Goal: Task Accomplishment & Management: Manage account settings

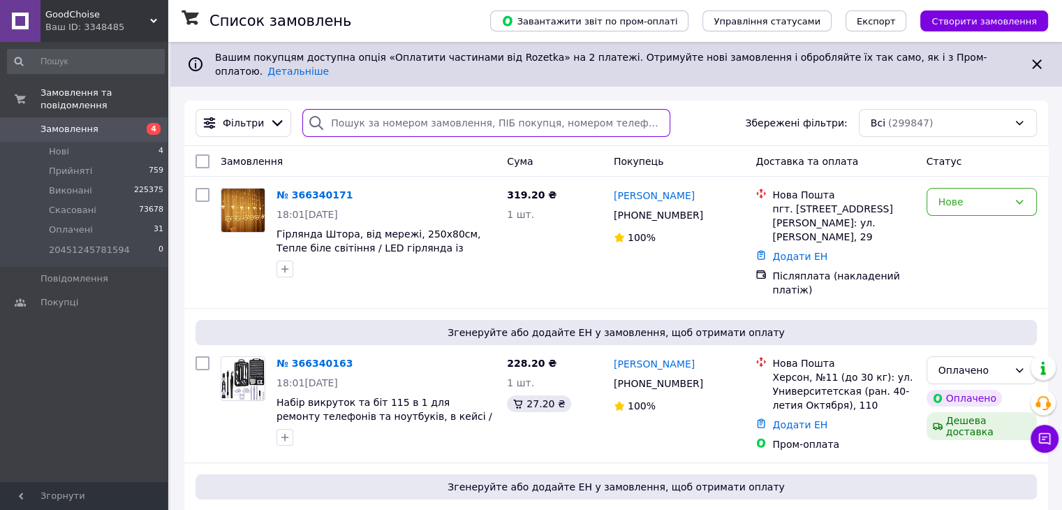
paste input "364318637"
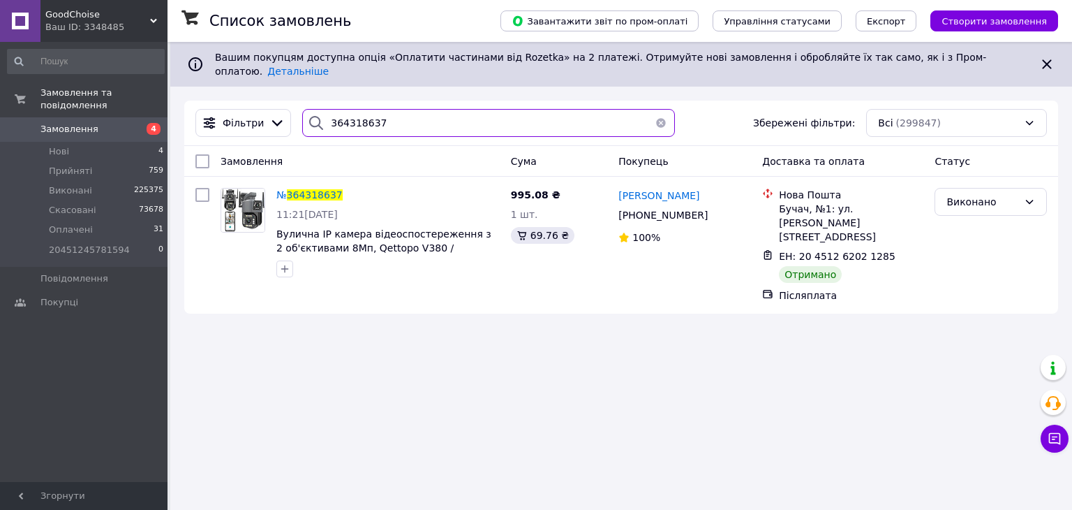
type input "364318637"
click at [318, 189] on span "364318637" at bounding box center [315, 194] width 56 height 11
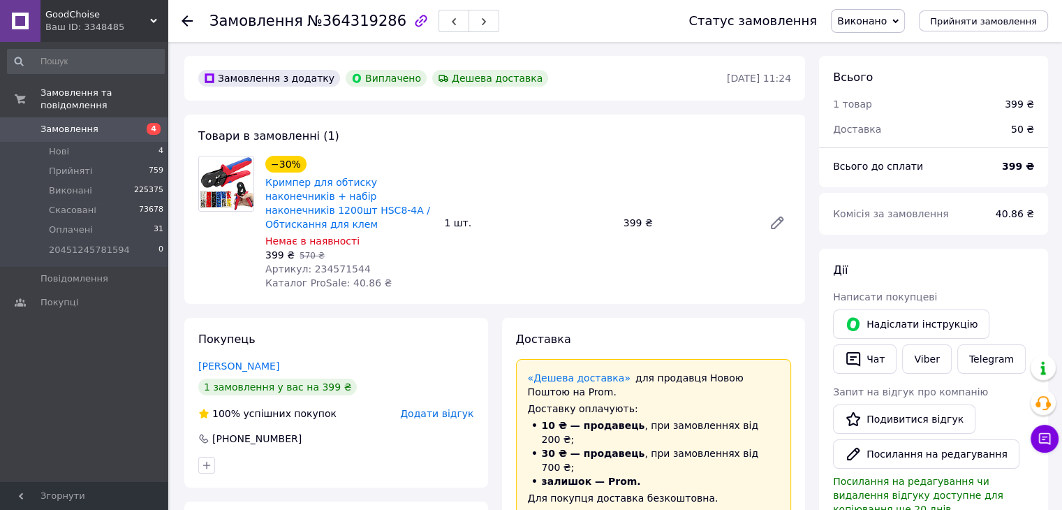
scroll to position [82, 0]
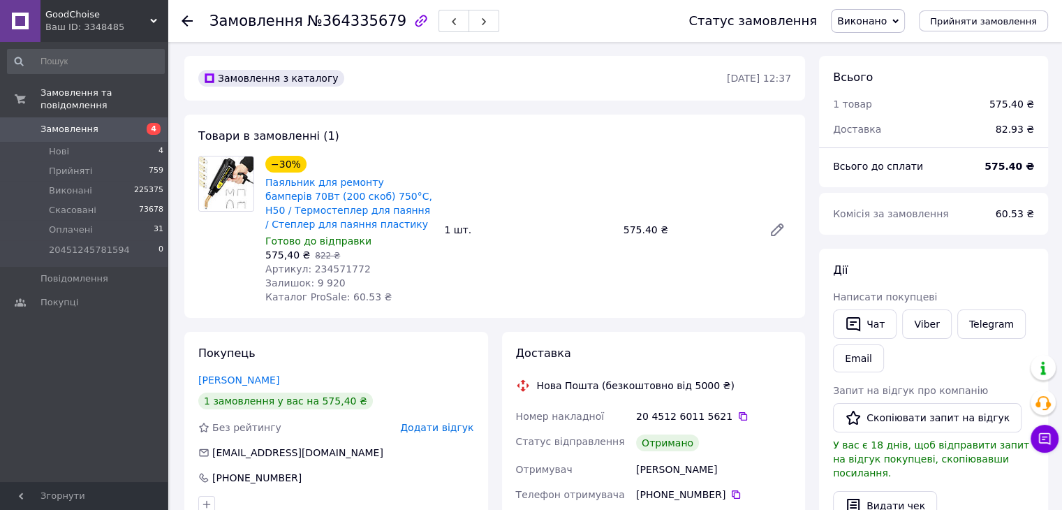
click at [113, 26] on div "Ваш ID: 3348485" at bounding box center [106, 27] width 122 height 13
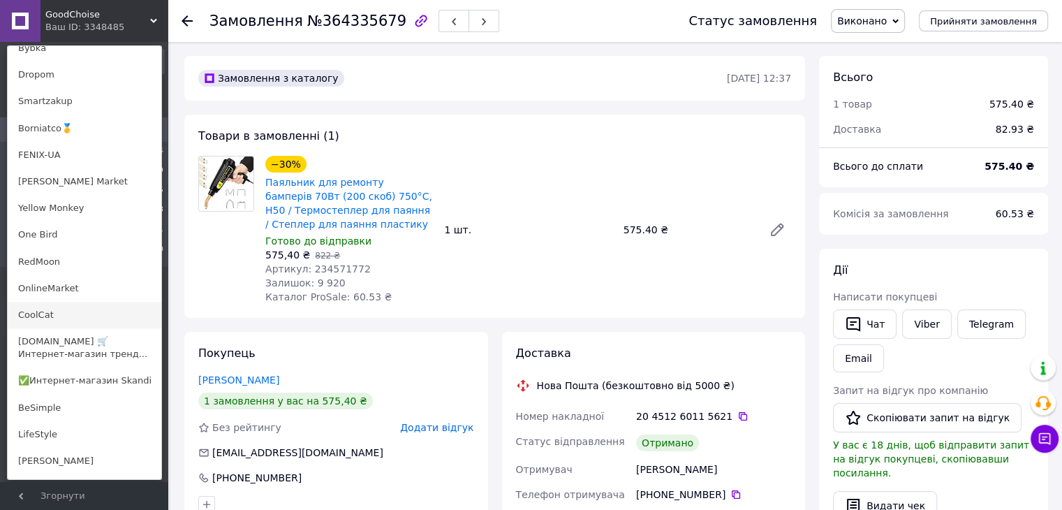
scroll to position [941, 0]
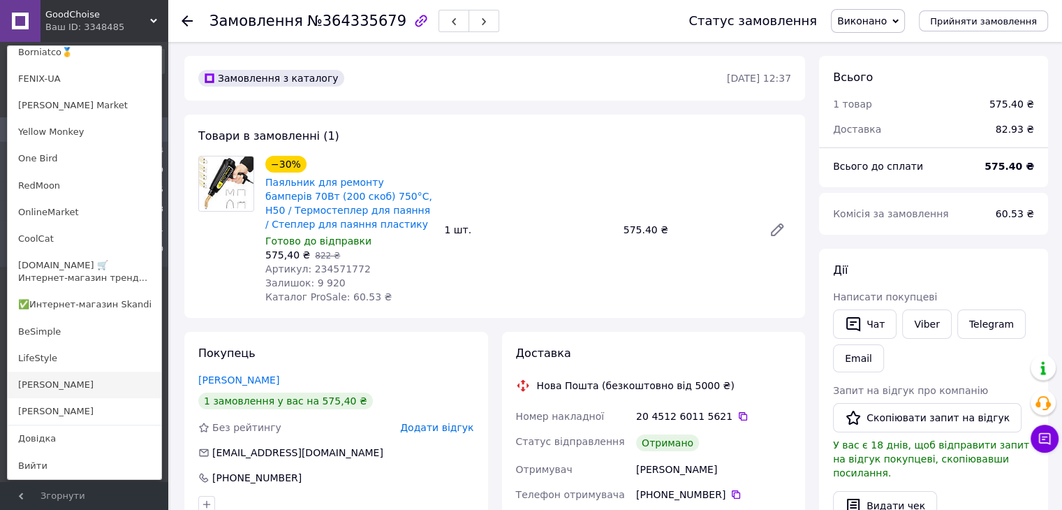
click at [34, 376] on link "[PERSON_NAME]" at bounding box center [85, 384] width 154 height 27
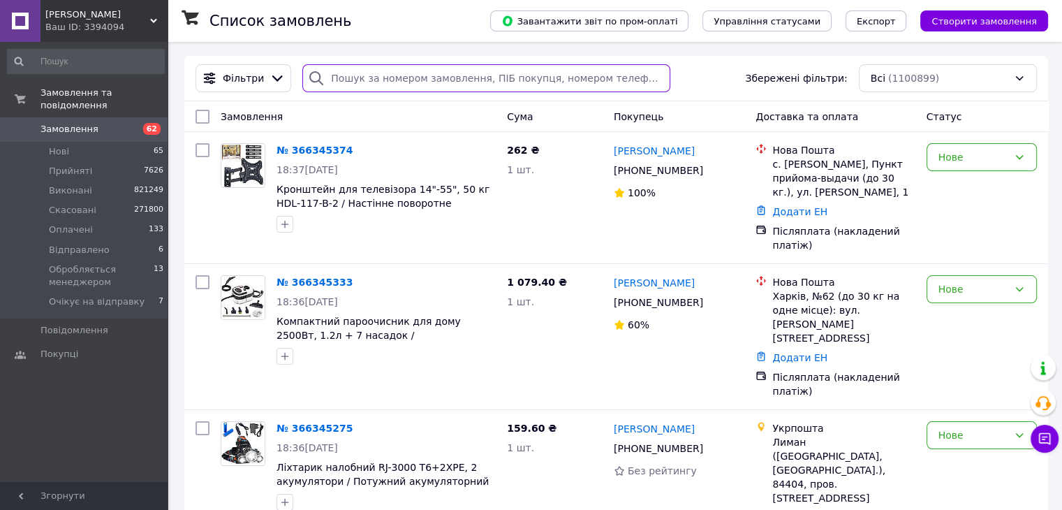
paste input "364325398"
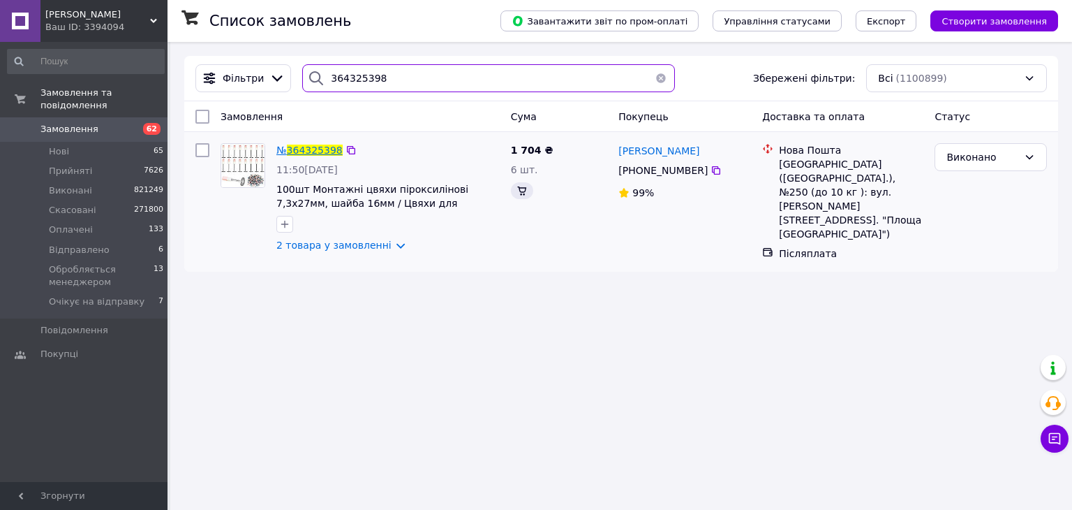
type input "364325398"
click at [330, 149] on span "364325398" at bounding box center [315, 150] width 56 height 11
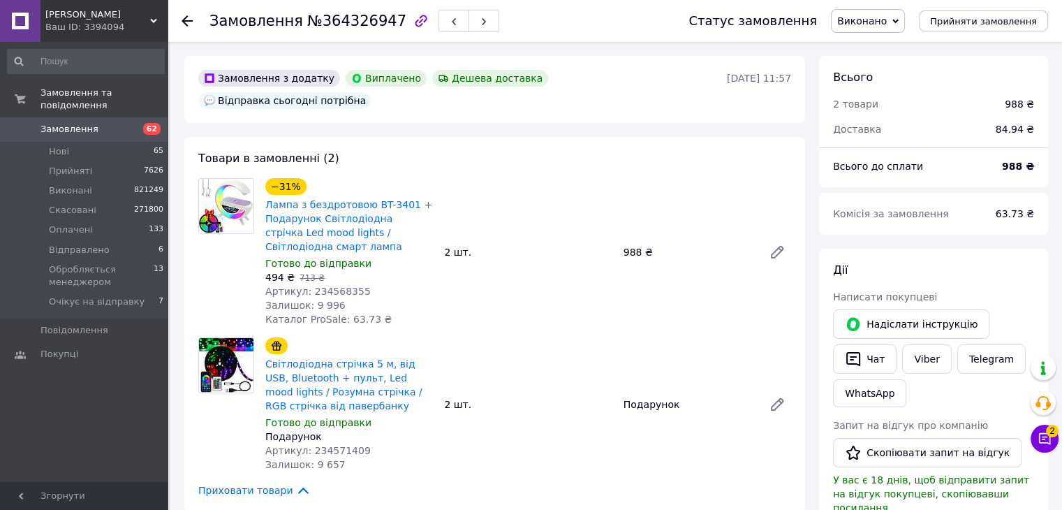
scroll to position [47, 0]
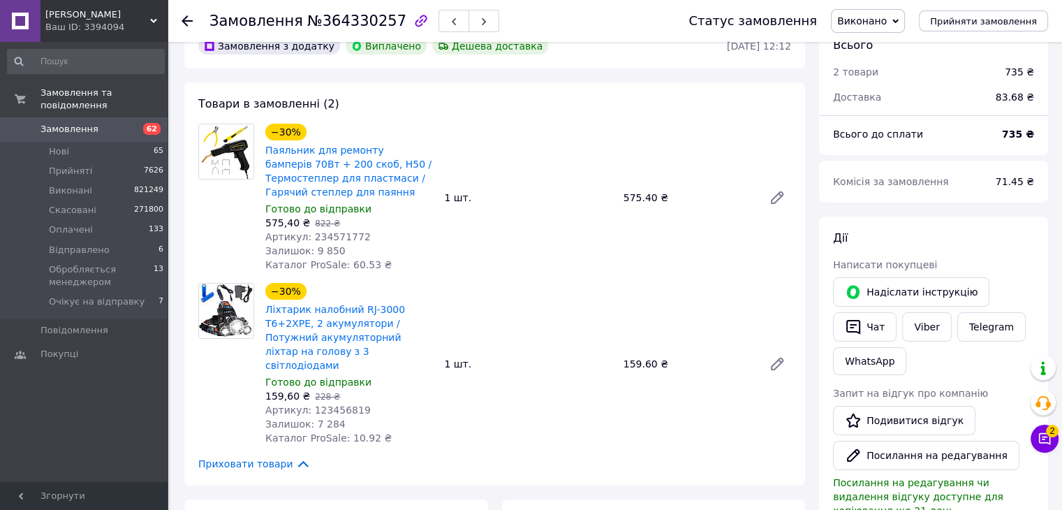
scroll to position [140, 0]
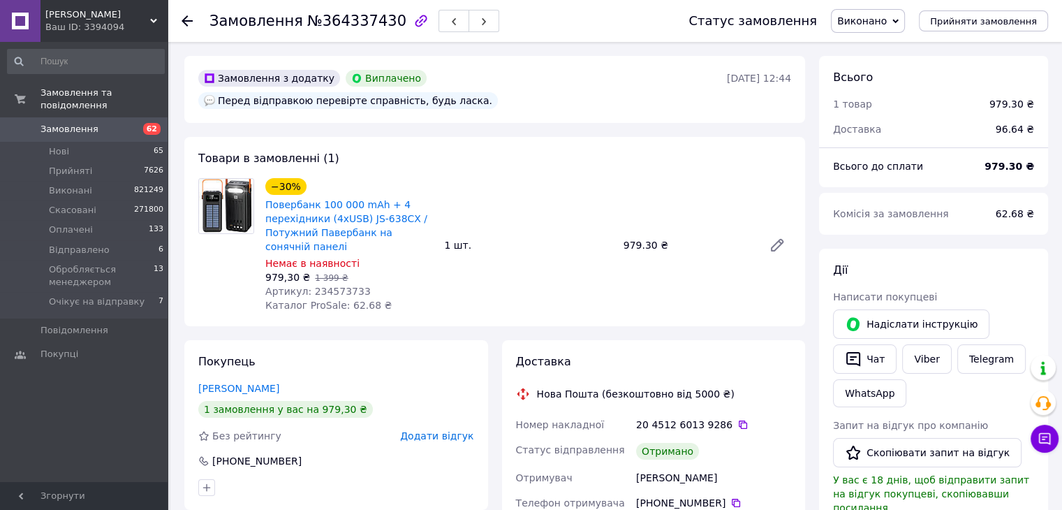
scroll to position [70, 0]
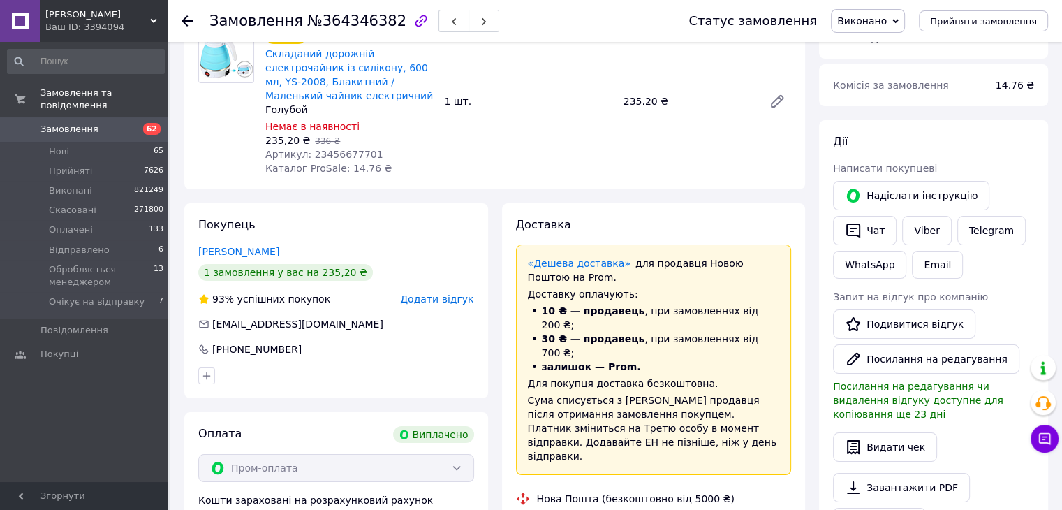
scroll to position [115, 0]
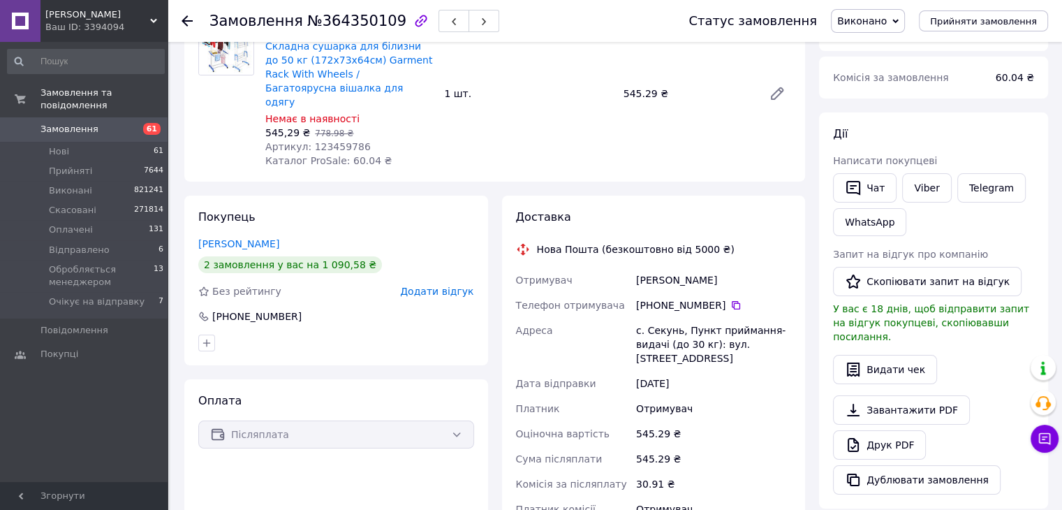
scroll to position [140, 0]
